Goal: Entertainment & Leisure: Consume media (video, audio)

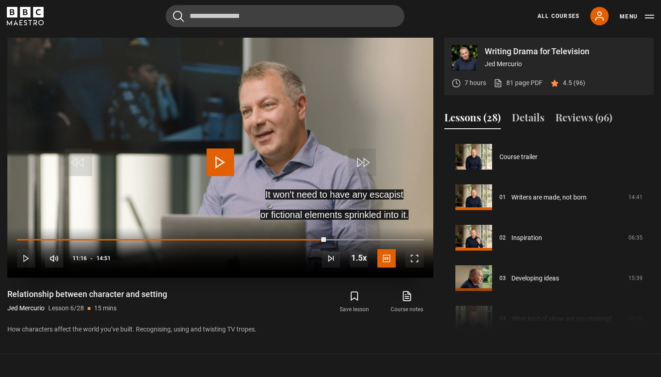
scroll to position [202, 0]
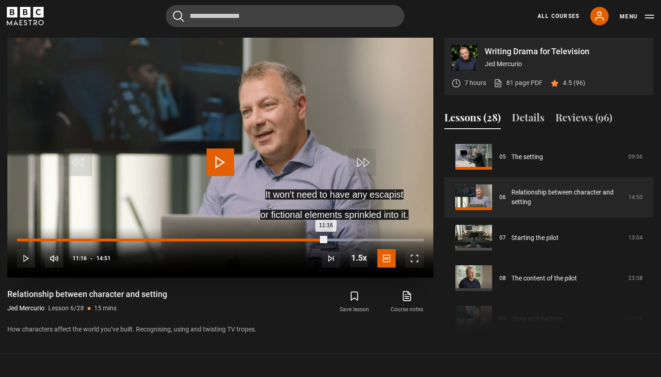
click at [144, 238] on div "04:38" at bounding box center [144, 239] width 1 height 3
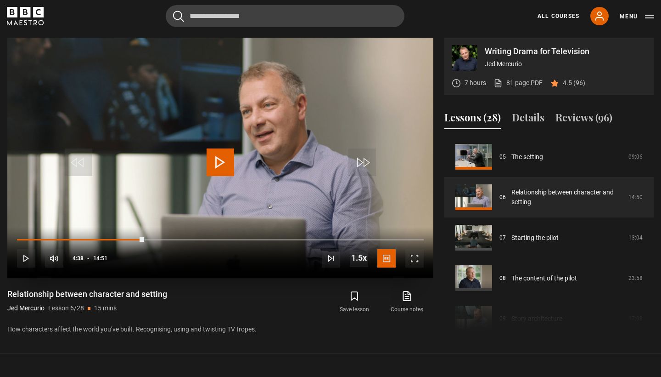
click at [21, 257] on span "Video Player" at bounding box center [26, 258] width 18 height 18
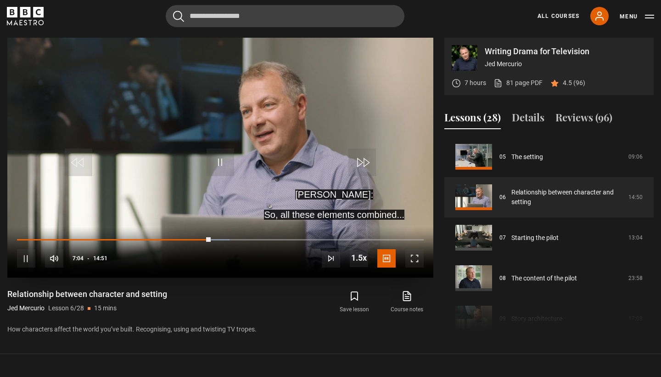
click at [186, 128] on video "Video Player" at bounding box center [220, 158] width 426 height 240
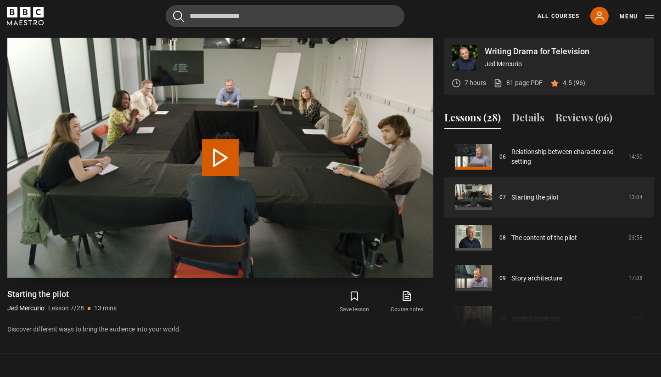
click at [218, 154] on button "Play Lesson Starting the pilot" at bounding box center [220, 157] width 37 height 37
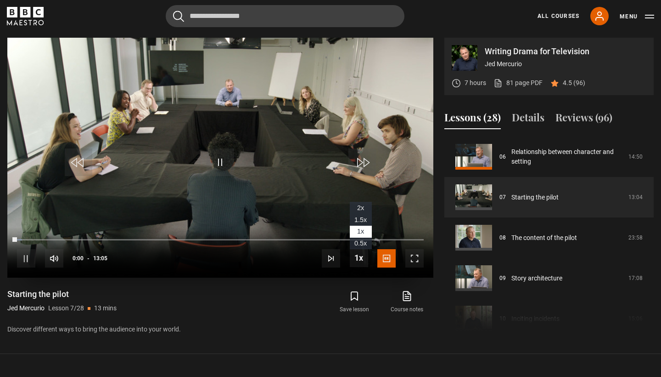
click at [362, 258] on span "Video Player" at bounding box center [359, 257] width 18 height 18
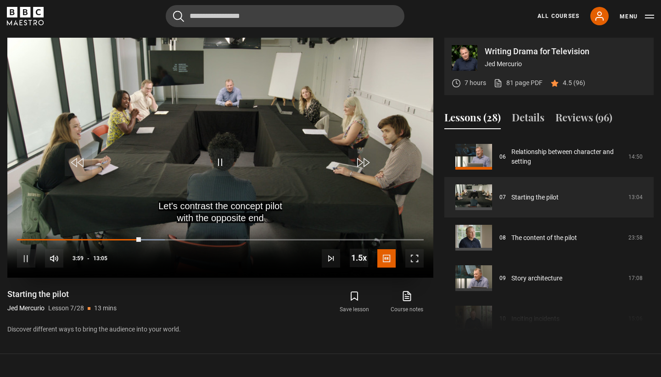
click at [260, 174] on video "Video Player" at bounding box center [220, 158] width 426 height 240
click at [231, 152] on span "Video Player" at bounding box center [221, 162] width 28 height 28
click at [135, 237] on div "10s Skip Back 10 seconds Pause 10s Skip Forward 10 seconds Loaded : 31.19% 02:3…" at bounding box center [220, 252] width 426 height 51
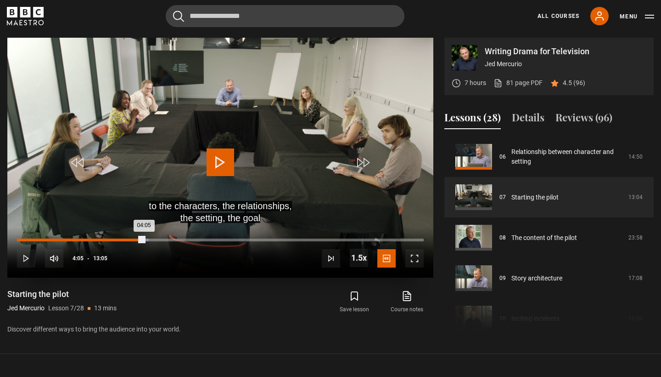
click at [135, 238] on div "Loaded : 32.44% 03:47 04:05" at bounding box center [220, 239] width 407 height 3
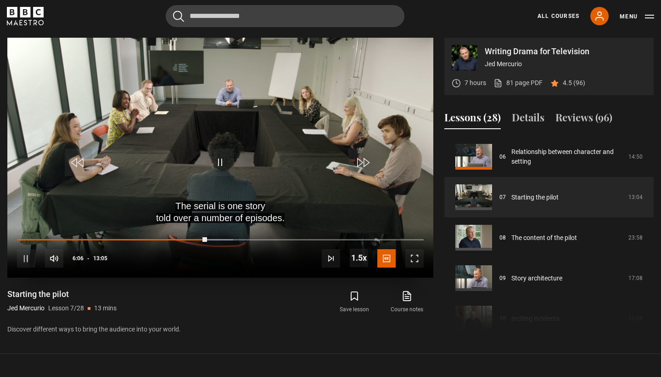
click at [276, 170] on video "Video Player" at bounding box center [220, 158] width 426 height 240
